Goal: Information Seeking & Learning: Learn about a topic

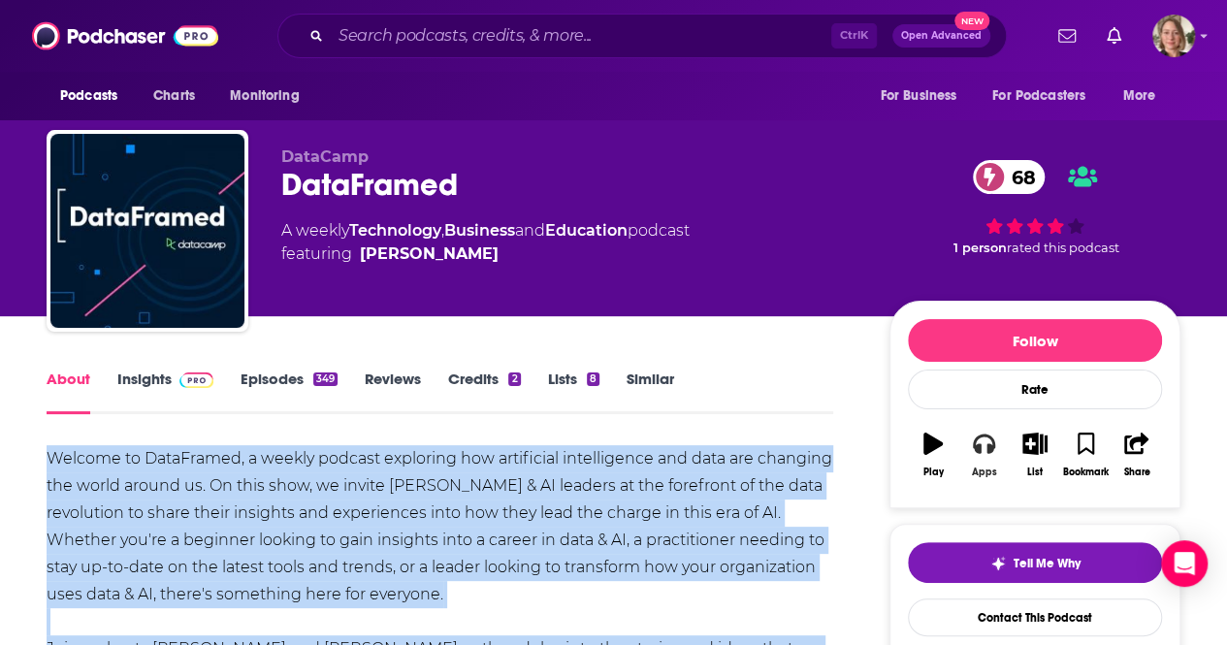
click at [980, 459] on button "Apps" at bounding box center [983, 455] width 50 height 70
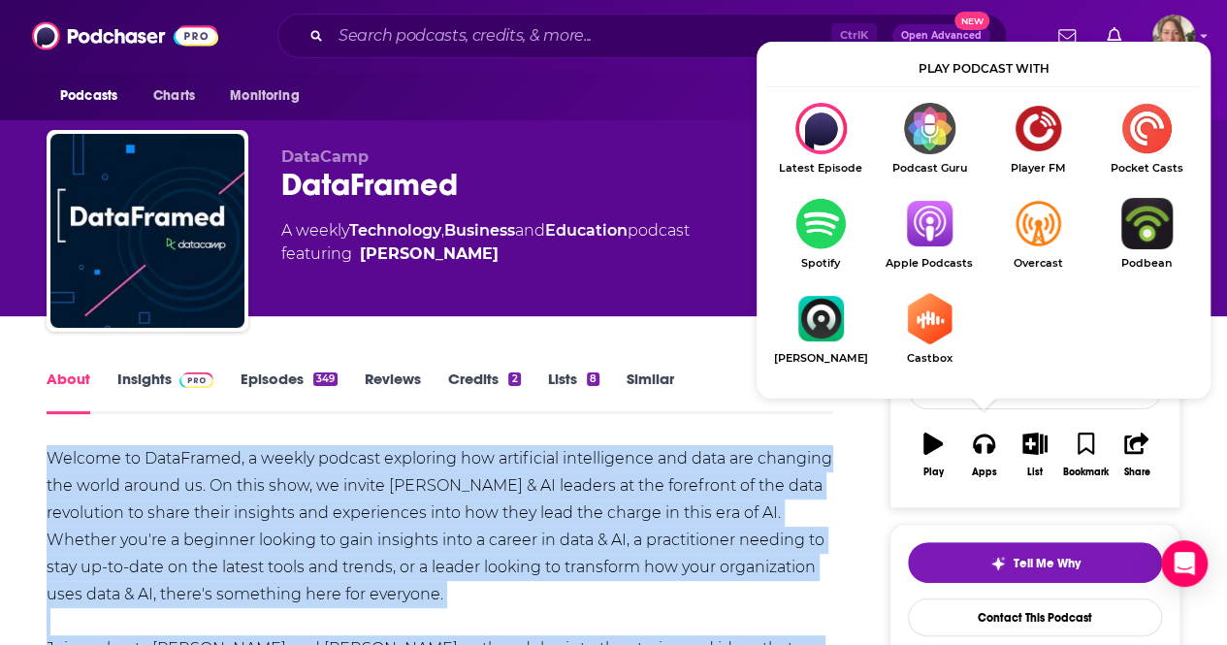
click at [917, 214] on img "Show Listen On dropdown" at bounding box center [929, 223] width 109 height 51
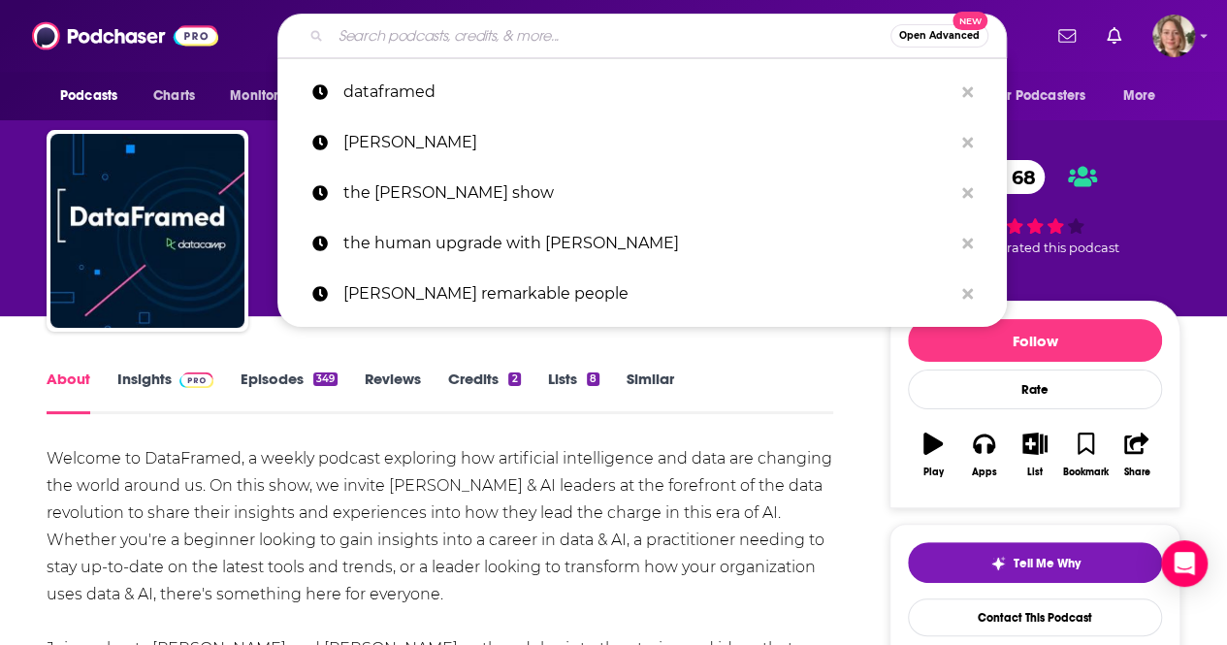
click at [469, 23] on input "Search podcasts, credits, & more..." at bounding box center [611, 35] width 560 height 31
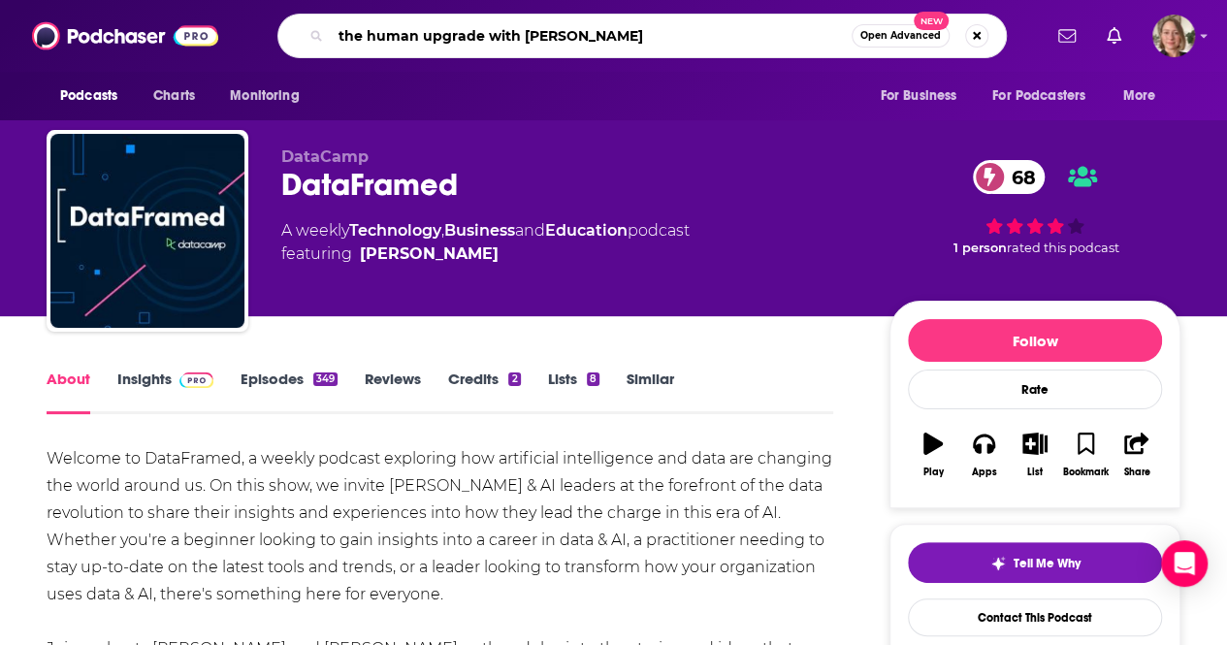
type input "the human upgrade with [PERSON_NAME]"
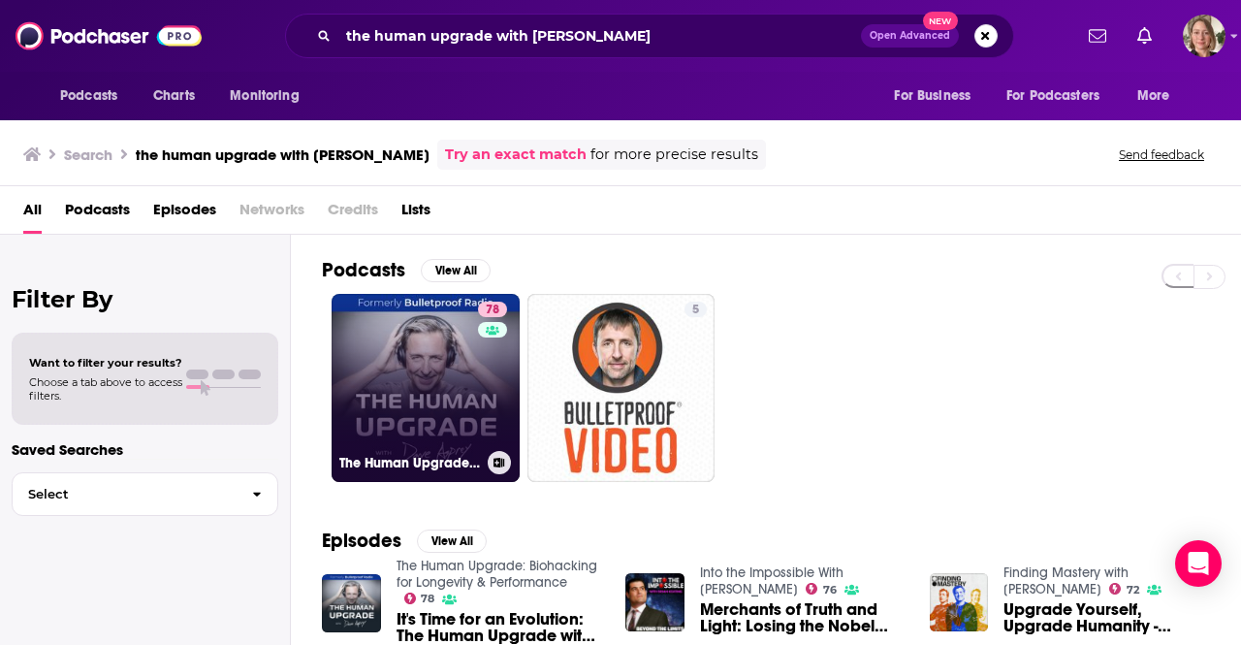
click at [423, 368] on link "78 The Human Upgrade: Biohacking for Longevity & Performance" at bounding box center [426, 388] width 188 height 188
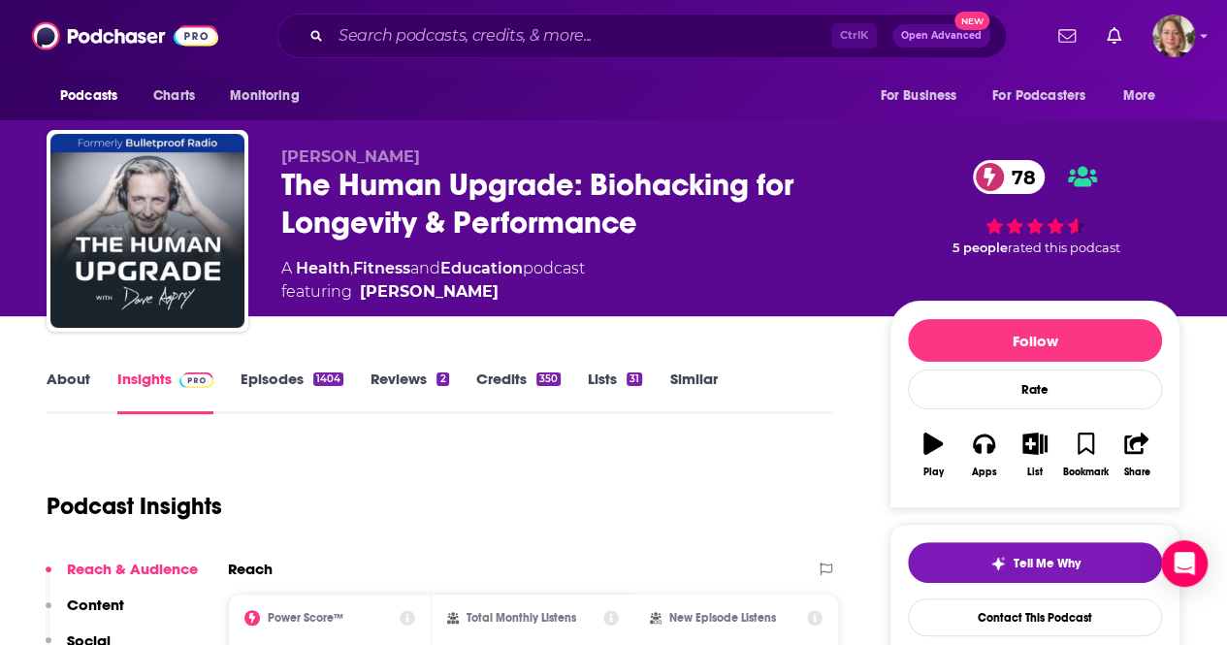
scroll to position [194, 0]
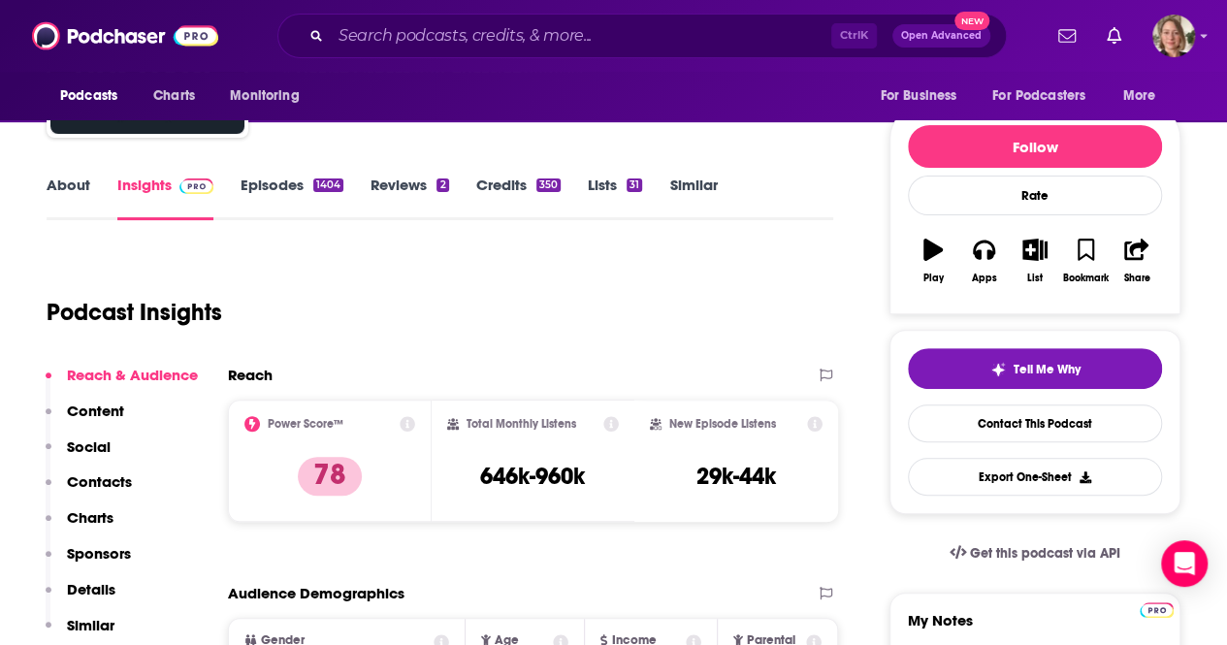
click at [58, 194] on link "About" at bounding box center [69, 198] width 44 height 45
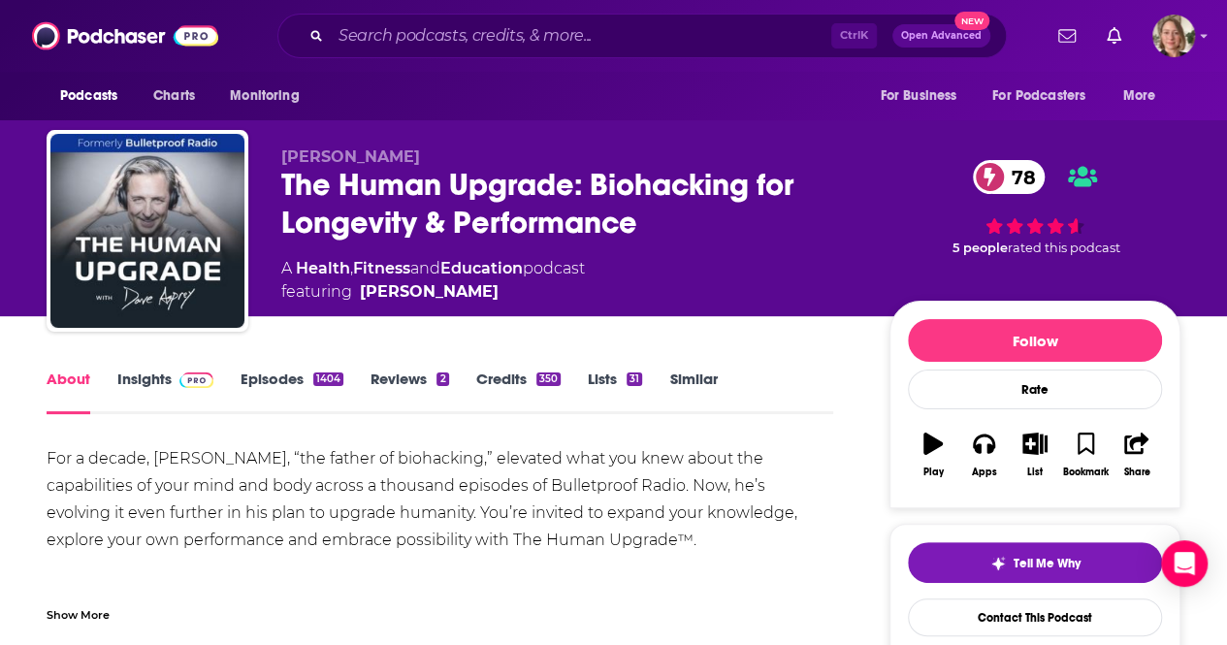
scroll to position [97, 0]
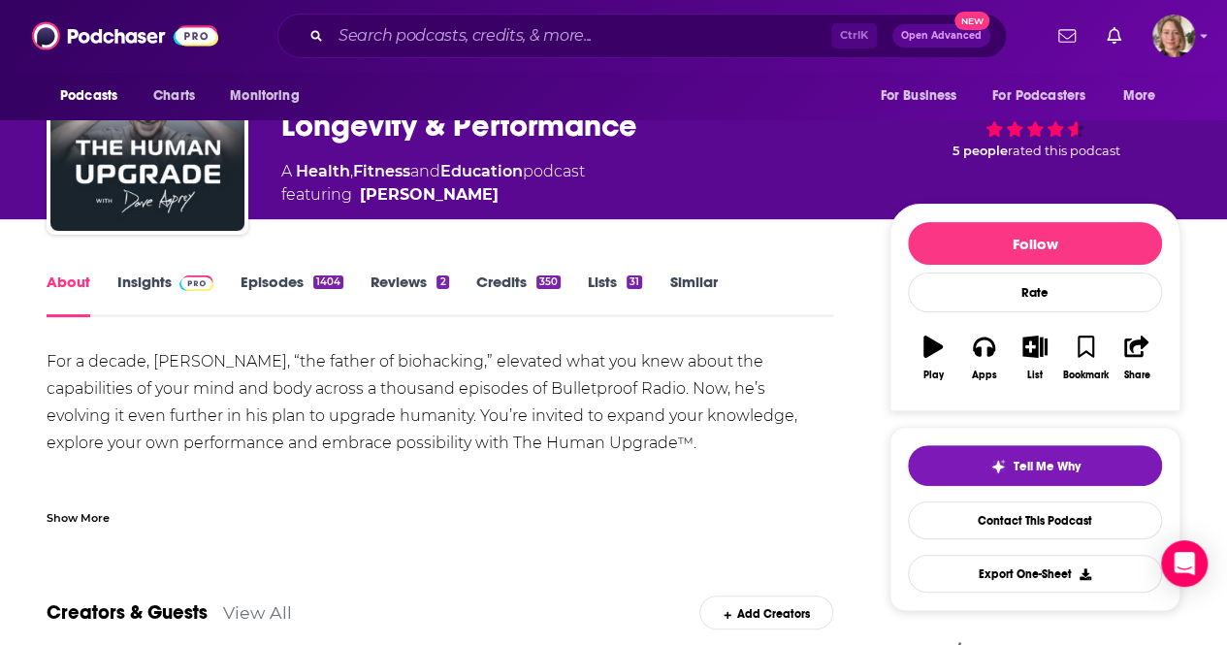
click at [84, 519] on div "Show More" at bounding box center [78, 516] width 63 height 18
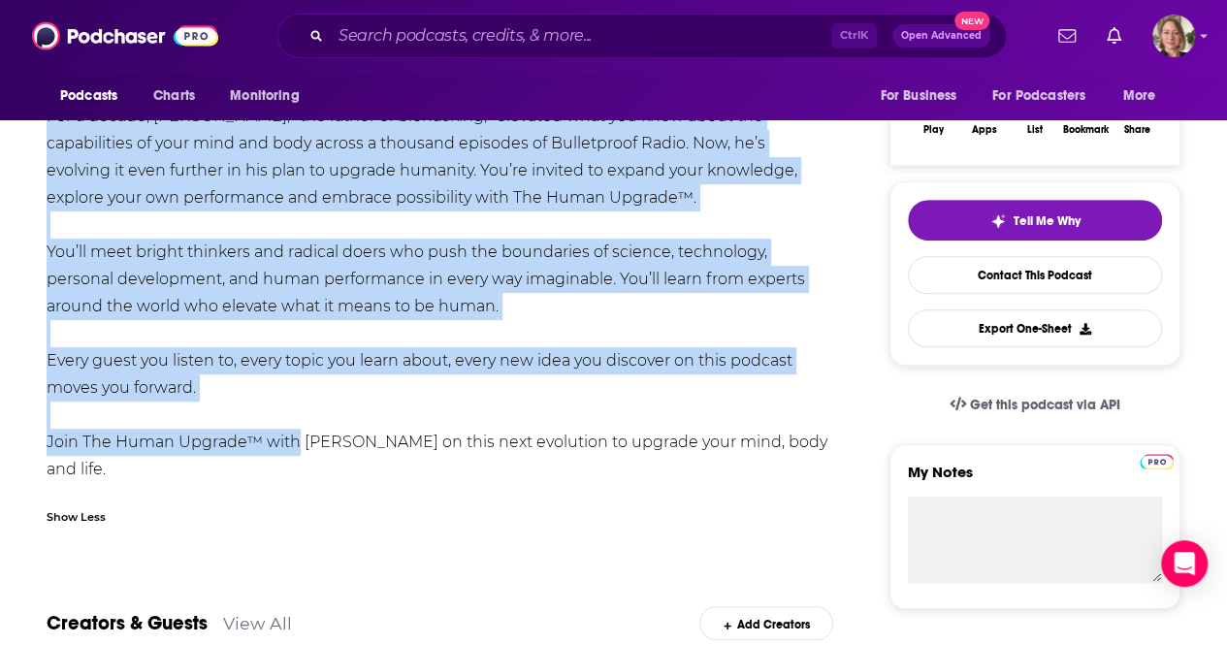
scroll to position [388, 0]
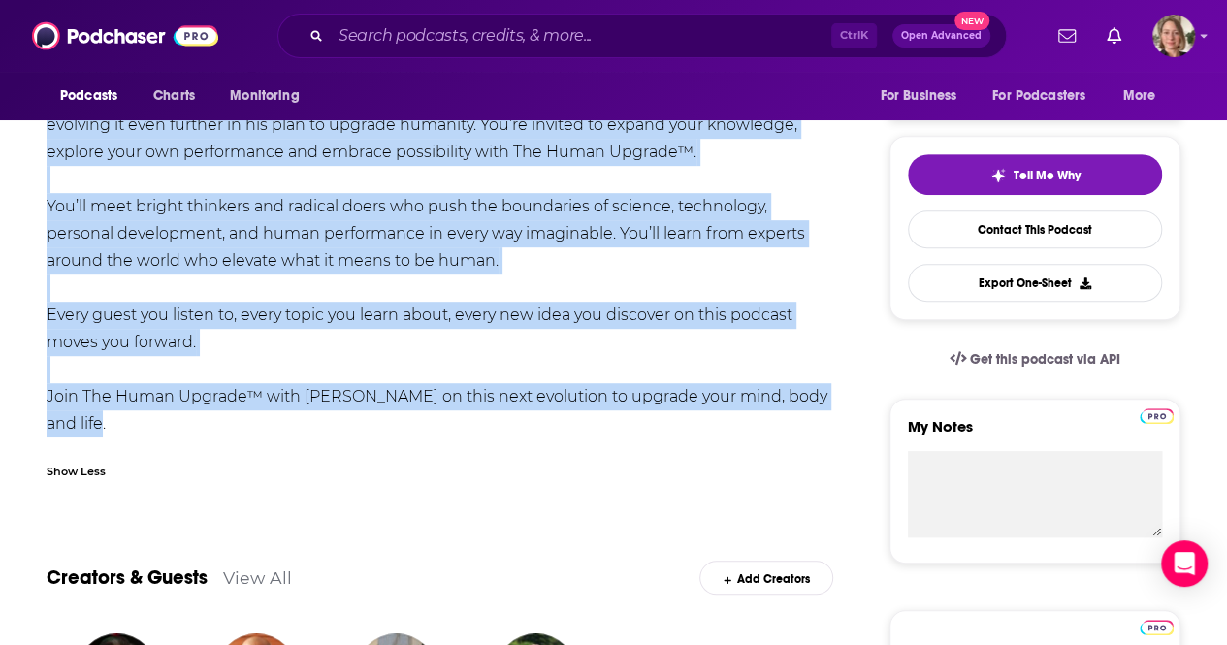
drag, startPoint x: 41, startPoint y: 360, endPoint x: 237, endPoint y: 420, distance: 204.9
copy div "For a decade, [PERSON_NAME], “the father of biohacking,” elevated what you knew…"
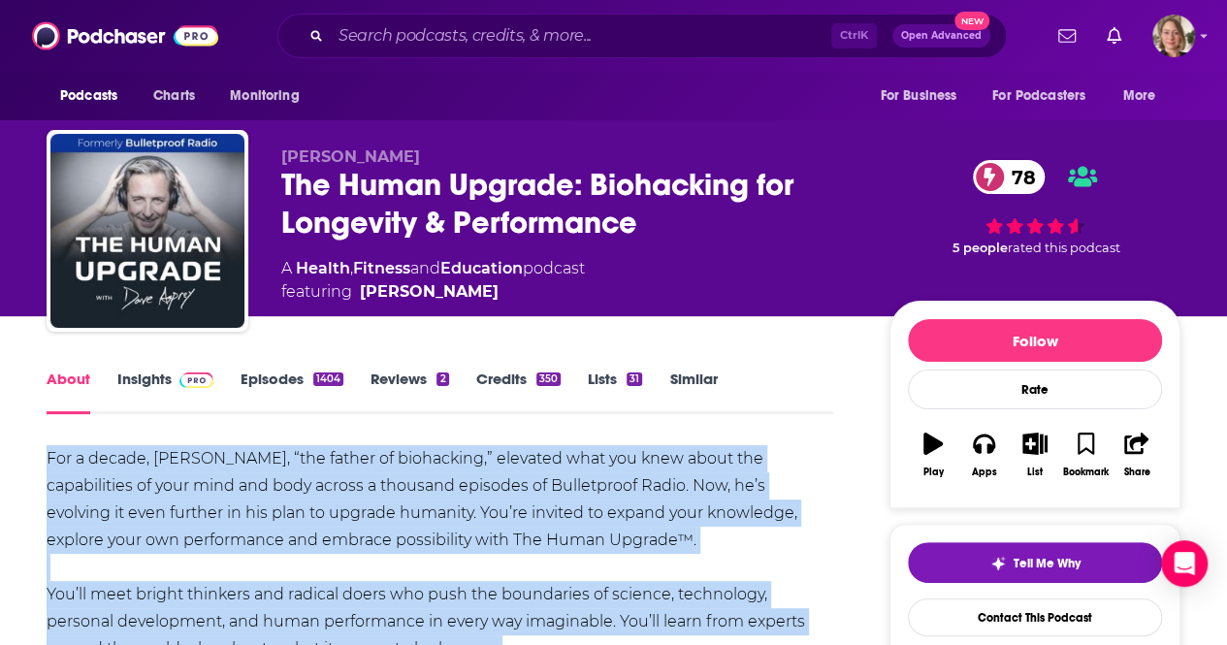
click at [127, 383] on link "Insights" at bounding box center [165, 392] width 96 height 45
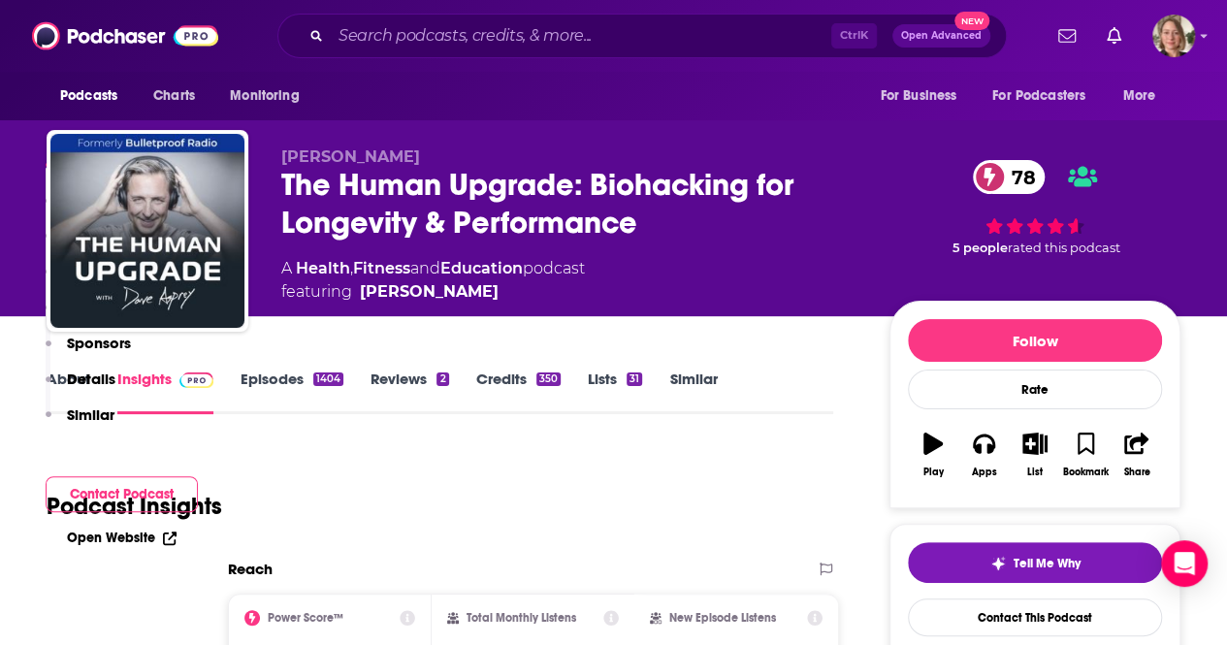
scroll to position [388, 0]
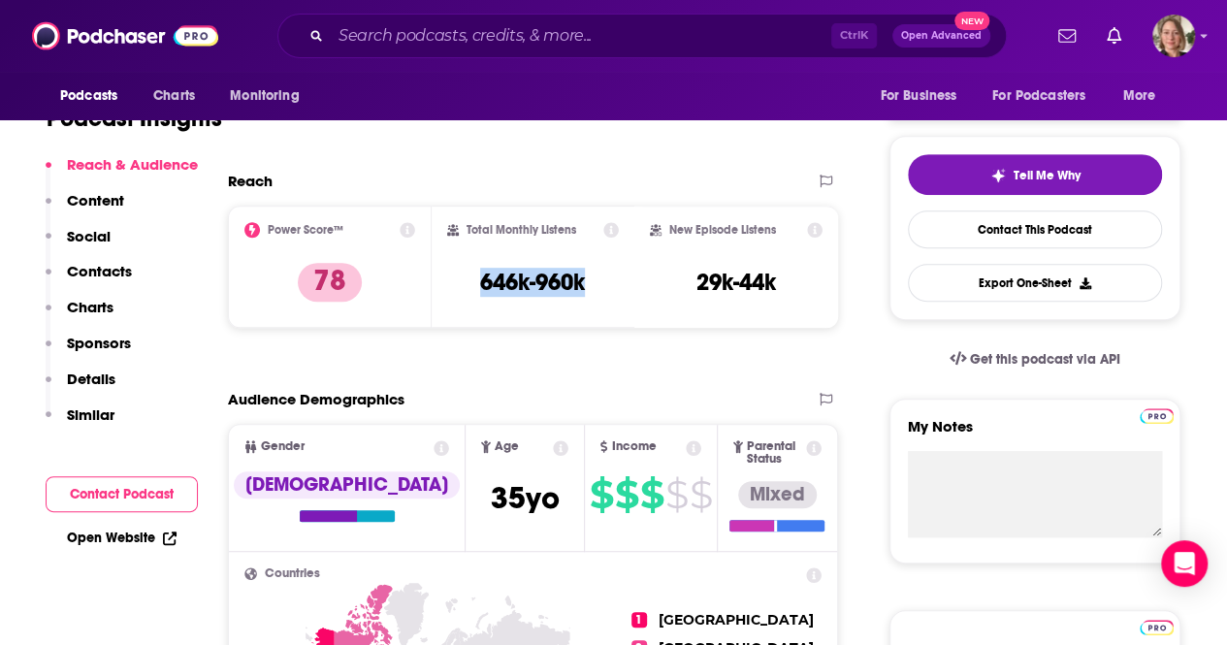
drag, startPoint x: 597, startPoint y: 286, endPoint x: 456, endPoint y: 293, distance: 141.8
click at [456, 293] on div "Total Monthly Listens 646k-960k" at bounding box center [533, 266] width 173 height 89
copy h3 "646k-960k"
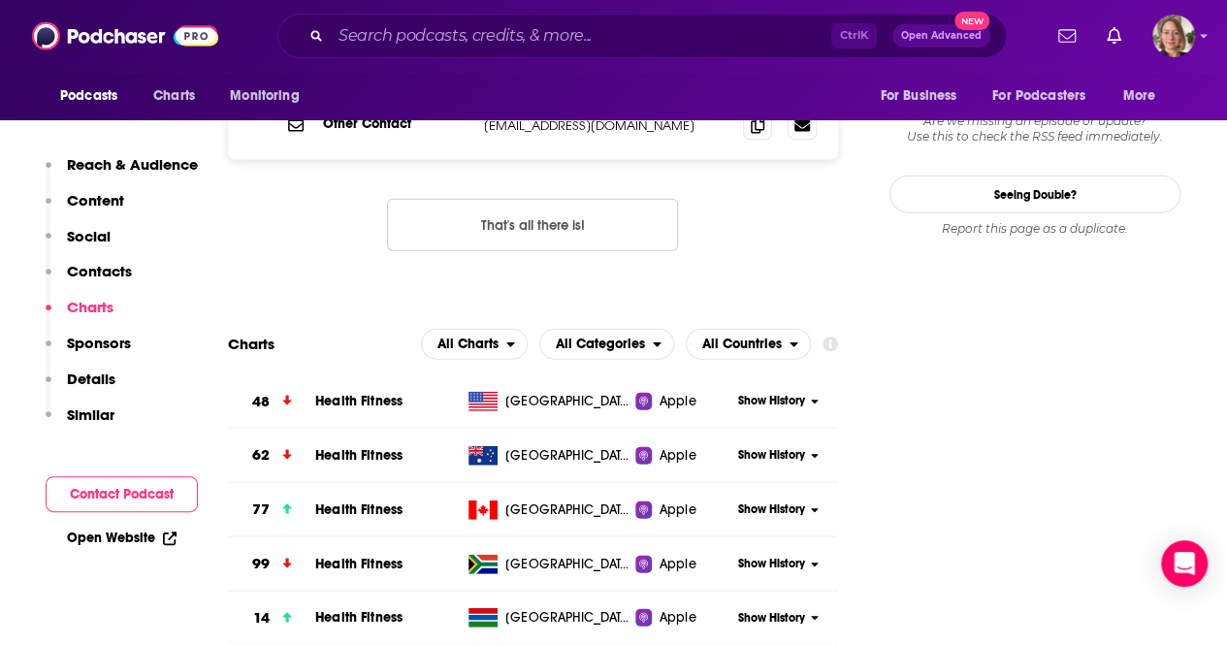
scroll to position [2328, 0]
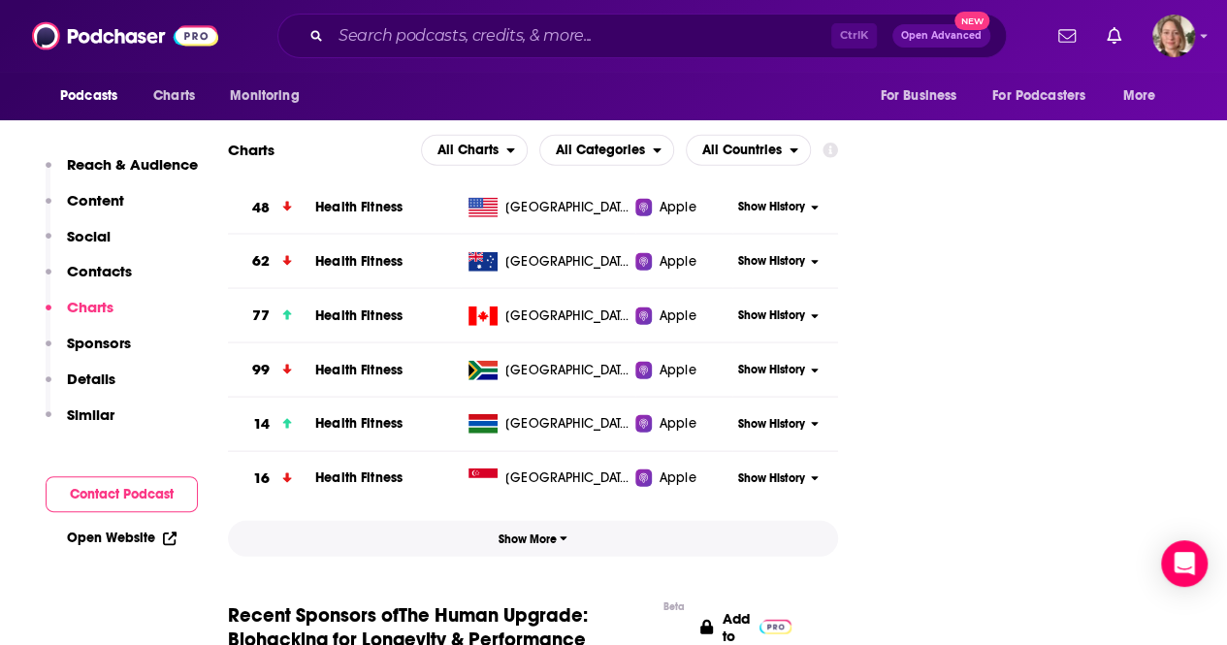
click at [512, 521] on button "Show More" at bounding box center [533, 539] width 610 height 36
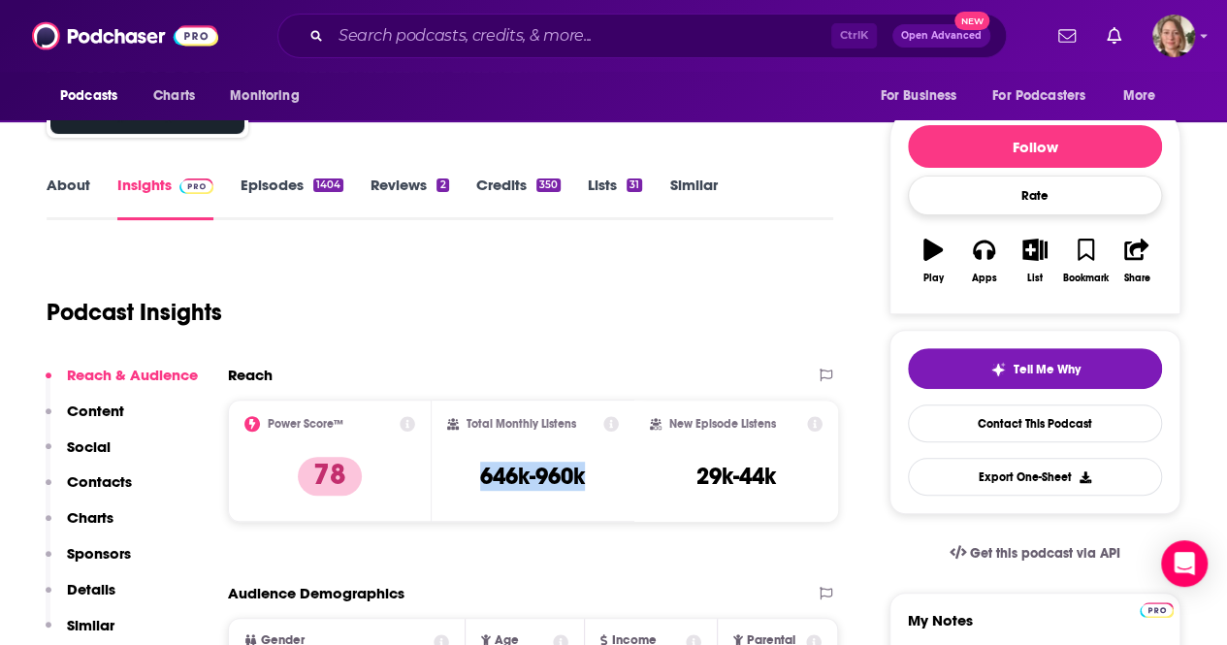
scroll to position [0, 0]
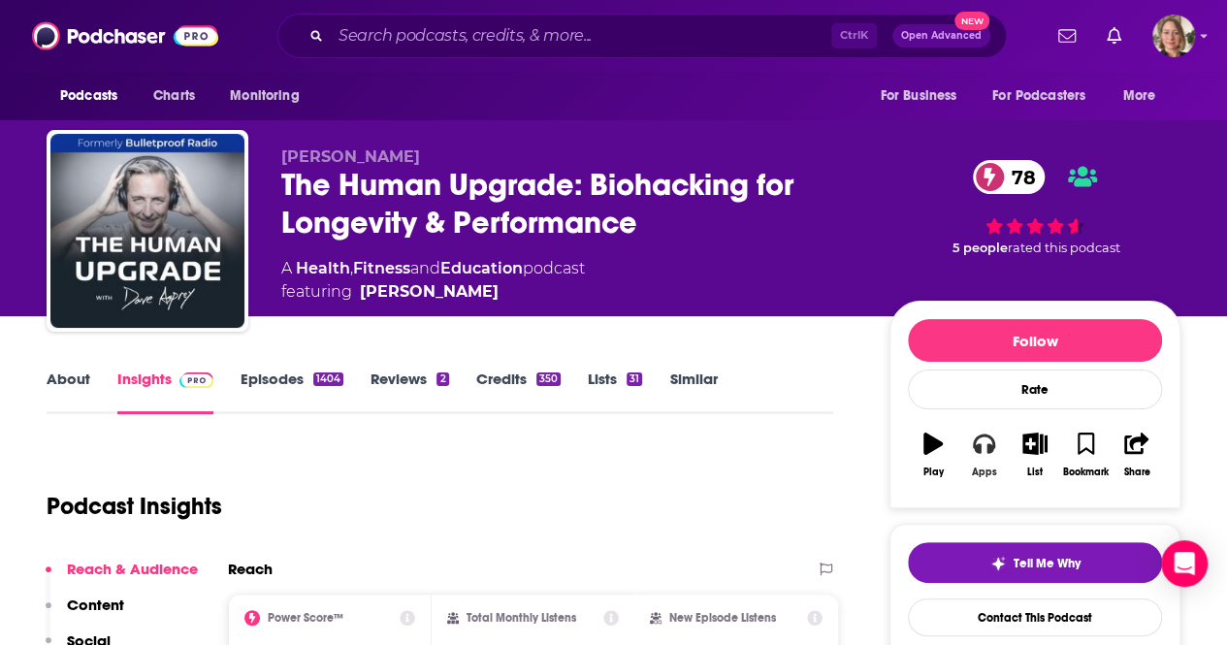
click at [976, 444] on icon "button" at bounding box center [983, 443] width 21 height 19
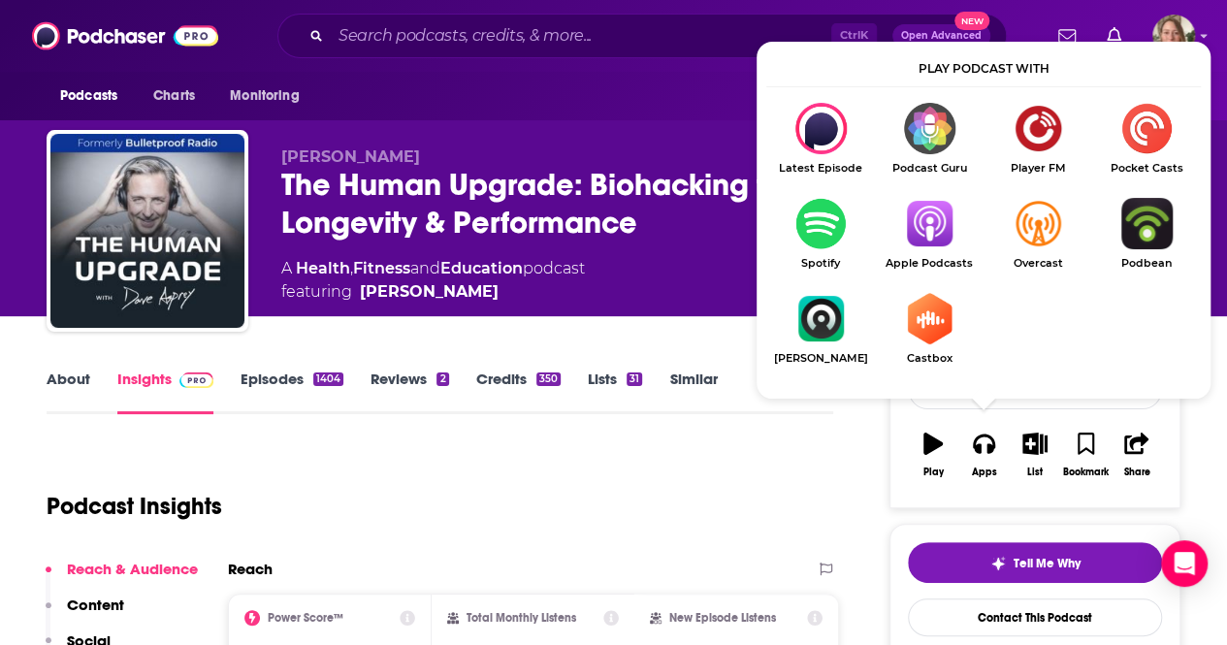
click at [939, 244] on img "Show Listen On dropdown" at bounding box center [929, 223] width 109 height 51
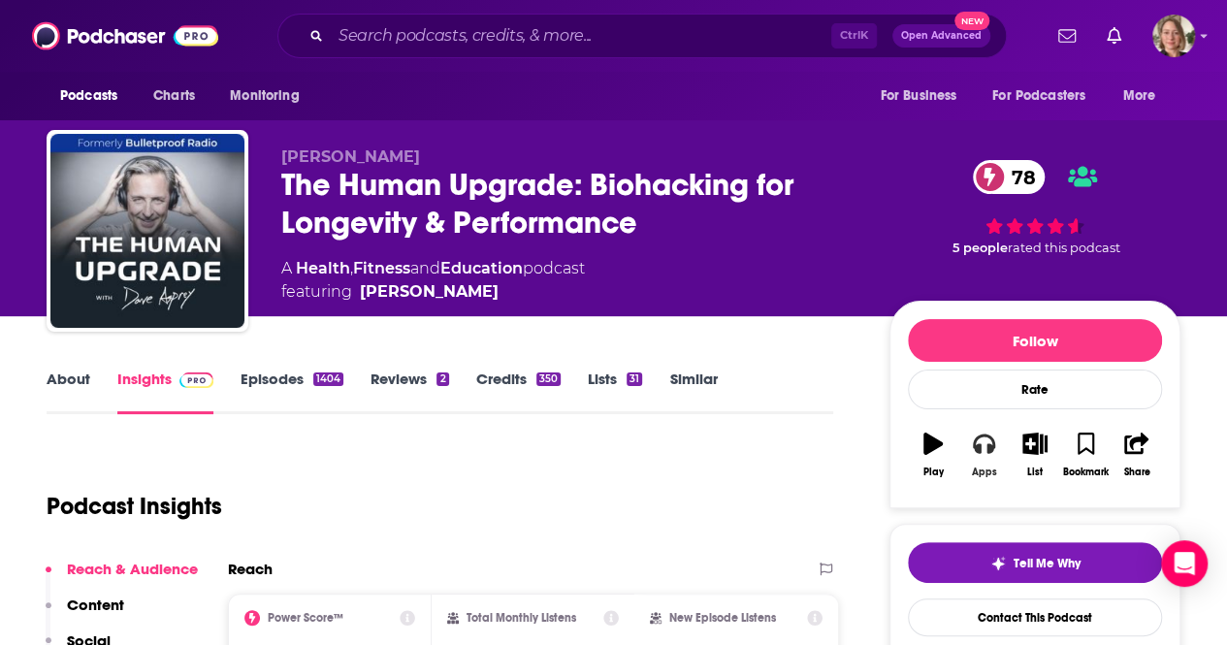
click at [976, 451] on icon "button" at bounding box center [983, 443] width 21 height 21
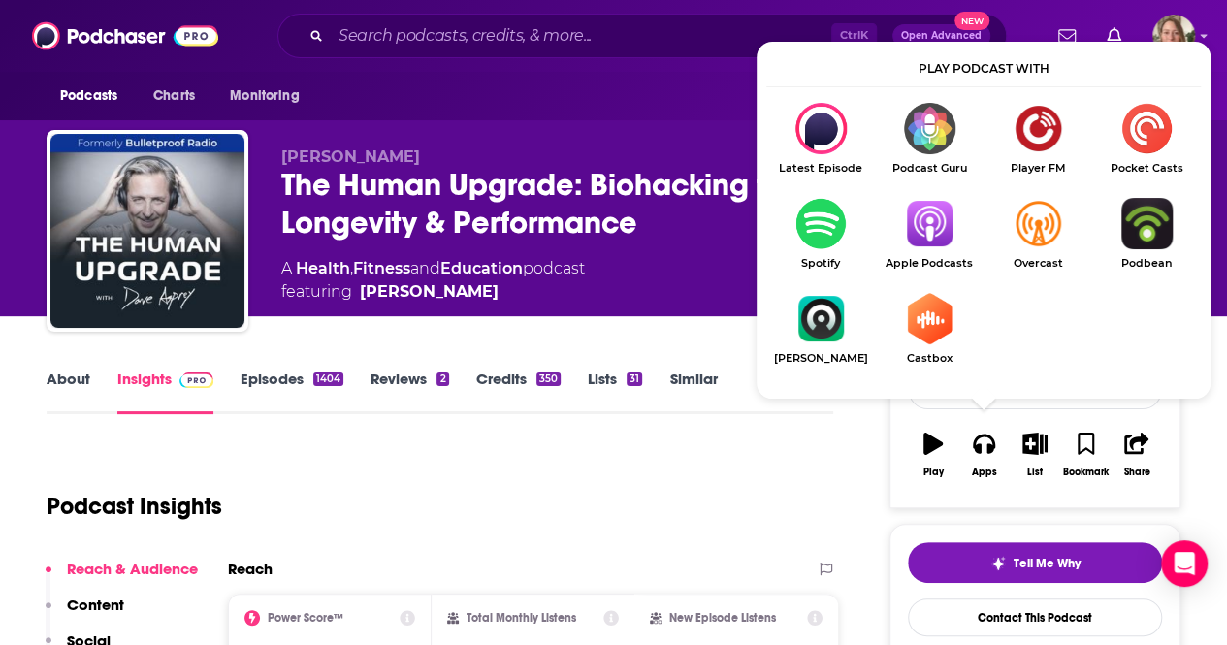
click at [902, 230] on img "Show Listen On dropdown" at bounding box center [929, 223] width 109 height 51
